Goal: Information Seeking & Learning: Find specific fact

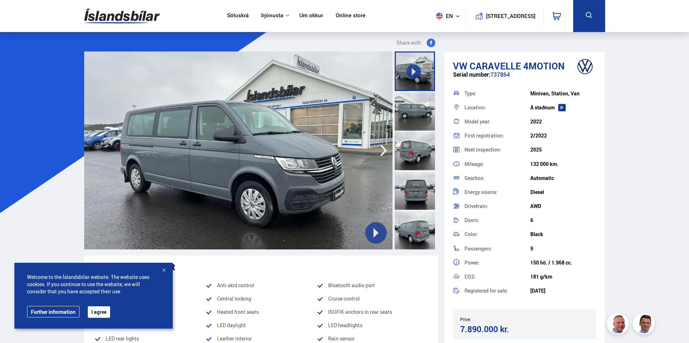
click at [387, 150] on icon "button" at bounding box center [383, 150] width 14 height 17
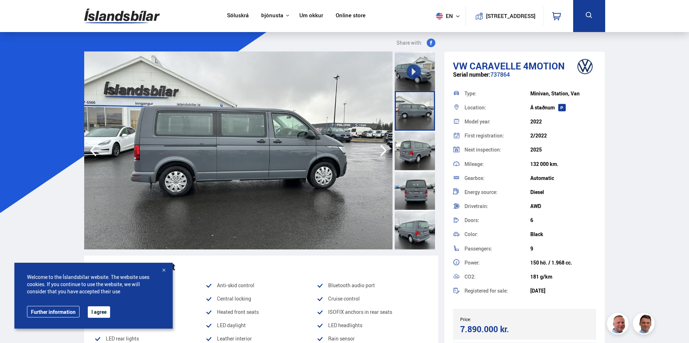
click at [386, 150] on icon "button" at bounding box center [383, 150] width 14 height 17
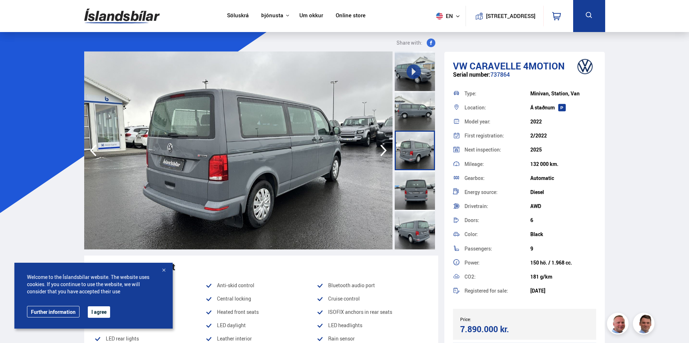
click at [386, 150] on icon "button" at bounding box center [383, 150] width 14 height 17
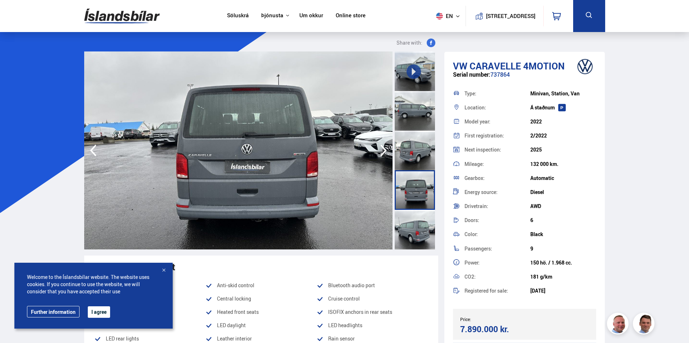
click at [386, 150] on icon "button" at bounding box center [383, 150] width 14 height 17
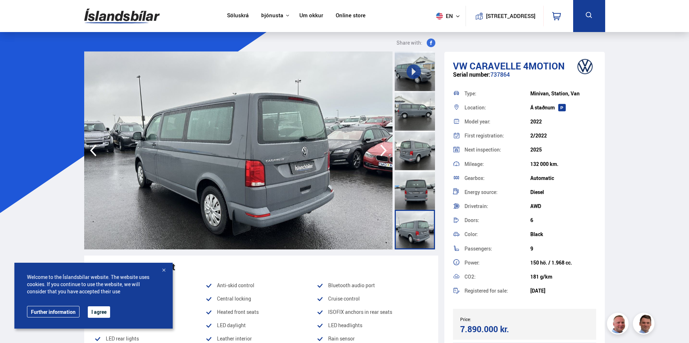
click at [386, 150] on icon "button" at bounding box center [383, 150] width 14 height 17
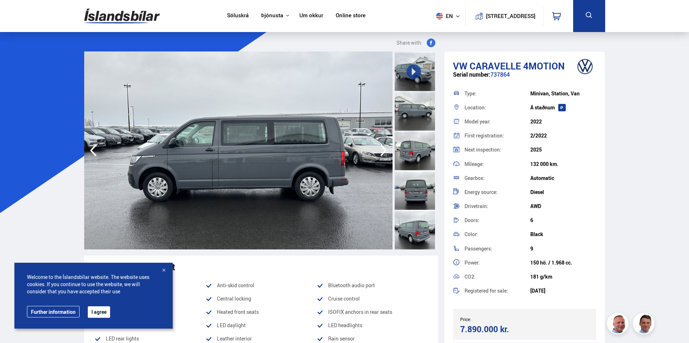
click at [386, 150] on icon "button" at bounding box center [383, 150] width 14 height 17
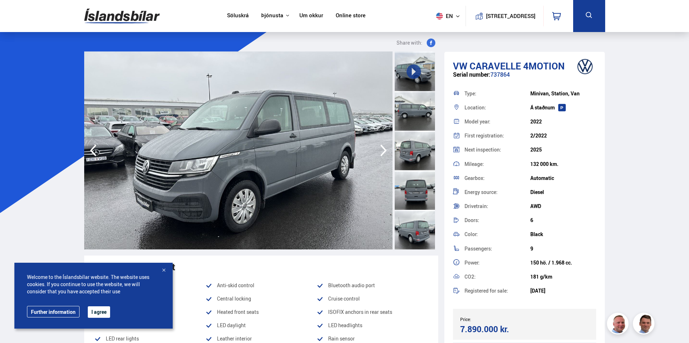
click at [385, 149] on icon "button" at bounding box center [383, 151] width 6 height 12
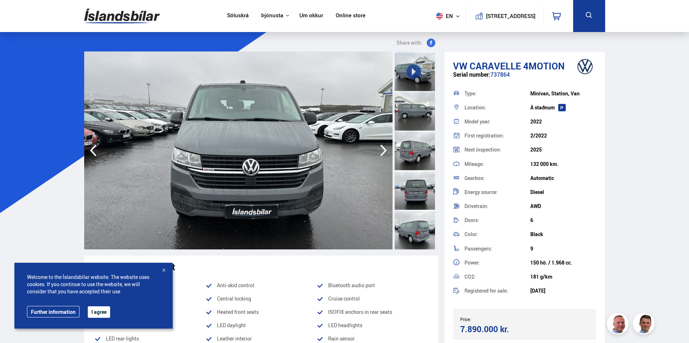
click at [385, 149] on icon "button" at bounding box center [383, 151] width 6 height 12
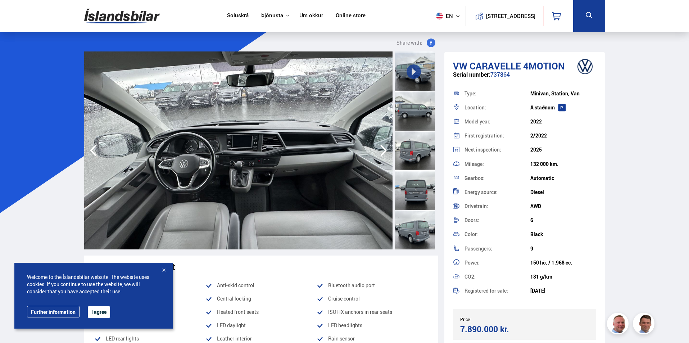
click at [385, 149] on icon "button" at bounding box center [383, 151] width 6 height 12
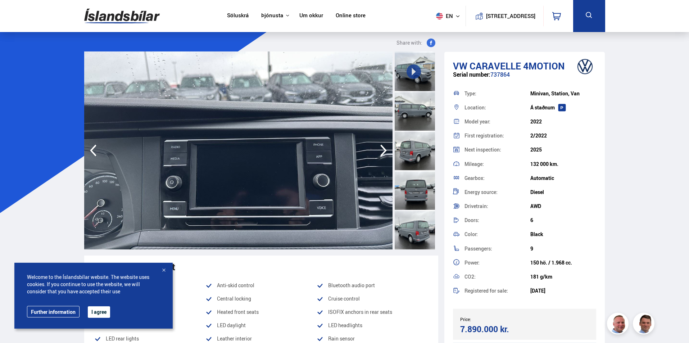
click at [385, 149] on icon "button" at bounding box center [383, 151] width 6 height 12
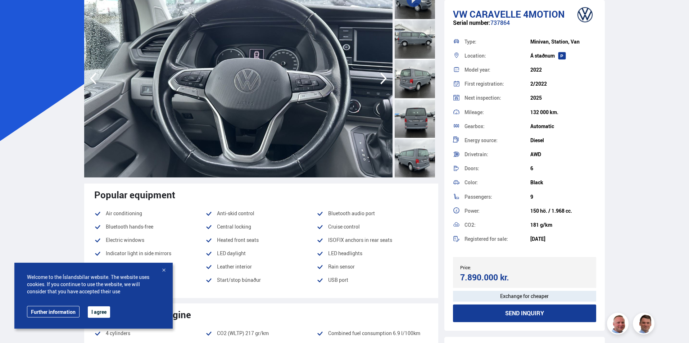
scroll to position [29, 0]
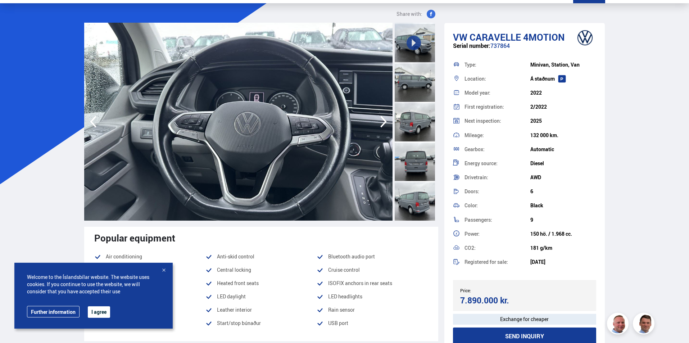
click at [380, 119] on icon "button" at bounding box center [383, 121] width 14 height 17
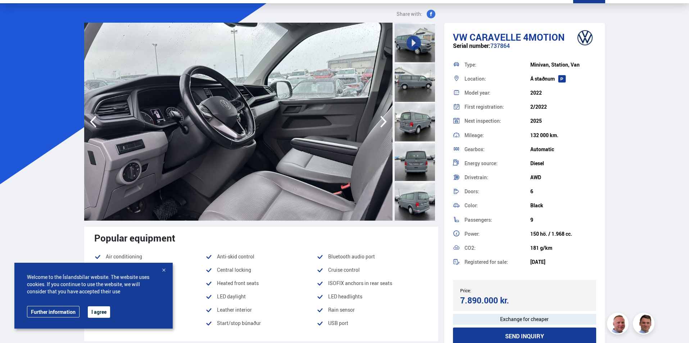
click at [380, 119] on icon "button" at bounding box center [383, 121] width 14 height 17
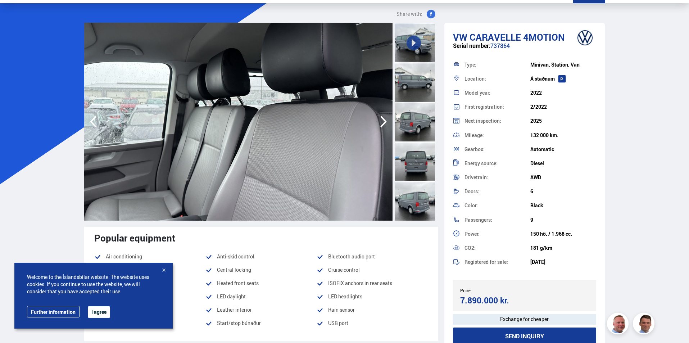
click at [380, 119] on icon "button" at bounding box center [383, 121] width 14 height 17
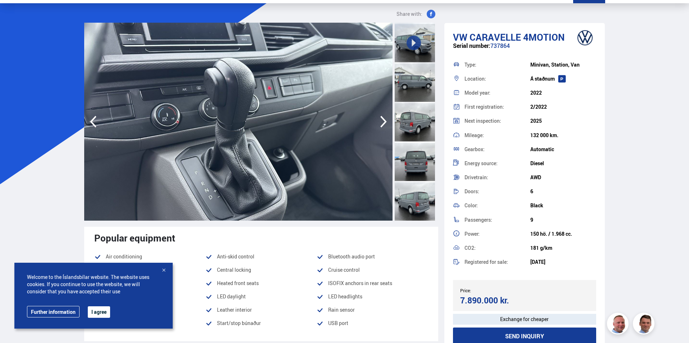
click at [380, 119] on icon "button" at bounding box center [383, 121] width 14 height 17
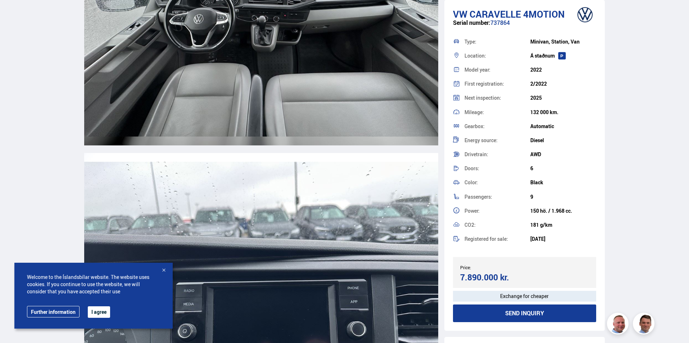
scroll to position [3283, 0]
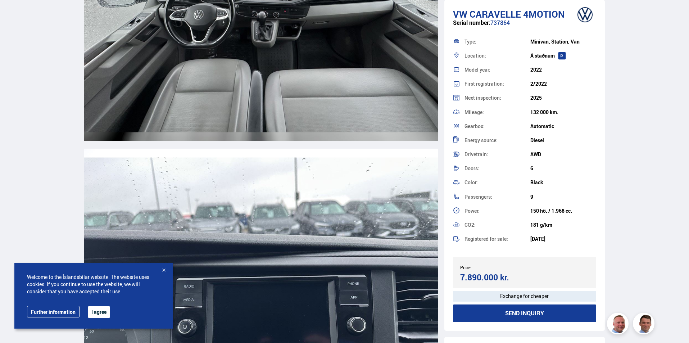
click at [479, 278] on div "7.890.000 kr." at bounding box center [491, 277] width 62 height 10
drag, startPoint x: 513, startPoint y: 276, endPoint x: 460, endPoint y: 274, distance: 53.3
click at [460, 274] on div "7.890.000 kr." at bounding box center [491, 277] width 62 height 10
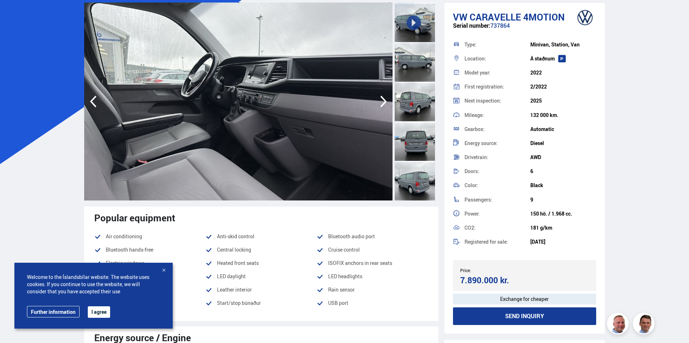
scroll to position [0, 0]
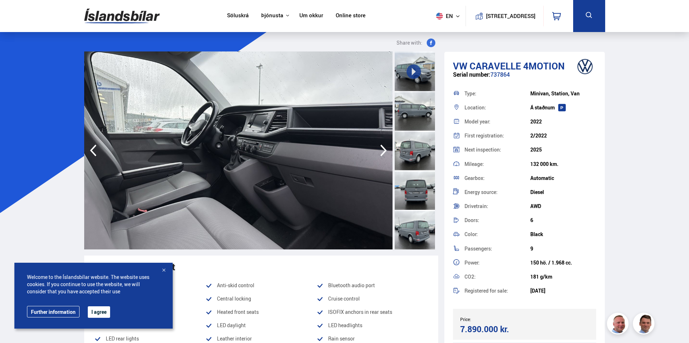
drag, startPoint x: 461, startPoint y: 326, endPoint x: 518, endPoint y: 331, distance: 57.1
click at [518, 331] on div "7.890.000 kr." at bounding box center [491, 329] width 62 height 10
copy div "7.890.000 kr."
